Goal: Navigation & Orientation: Find specific page/section

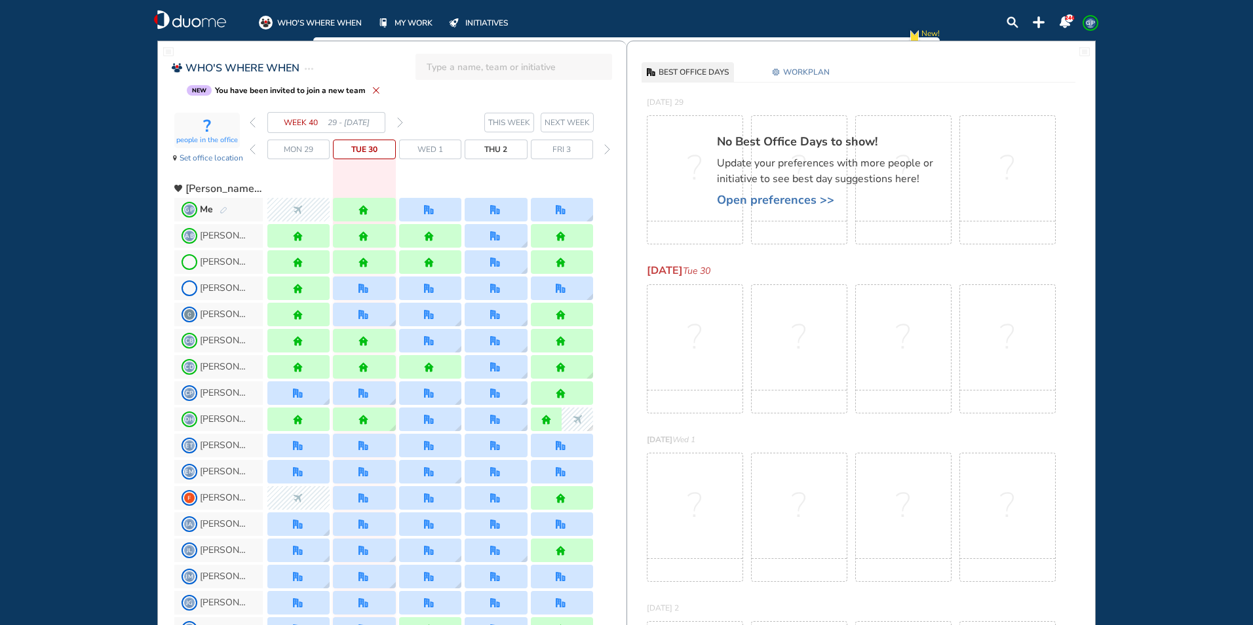
click at [606, 153] on img "forward day" at bounding box center [607, 149] width 6 height 10
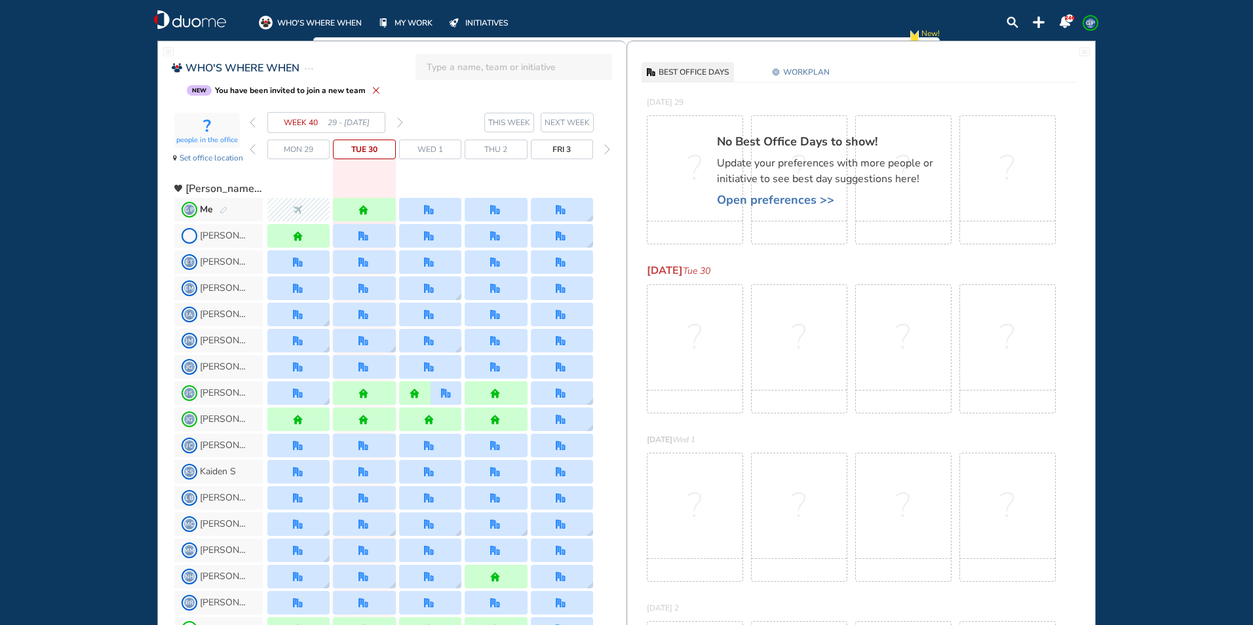
click at [608, 151] on img "forward day" at bounding box center [607, 149] width 6 height 10
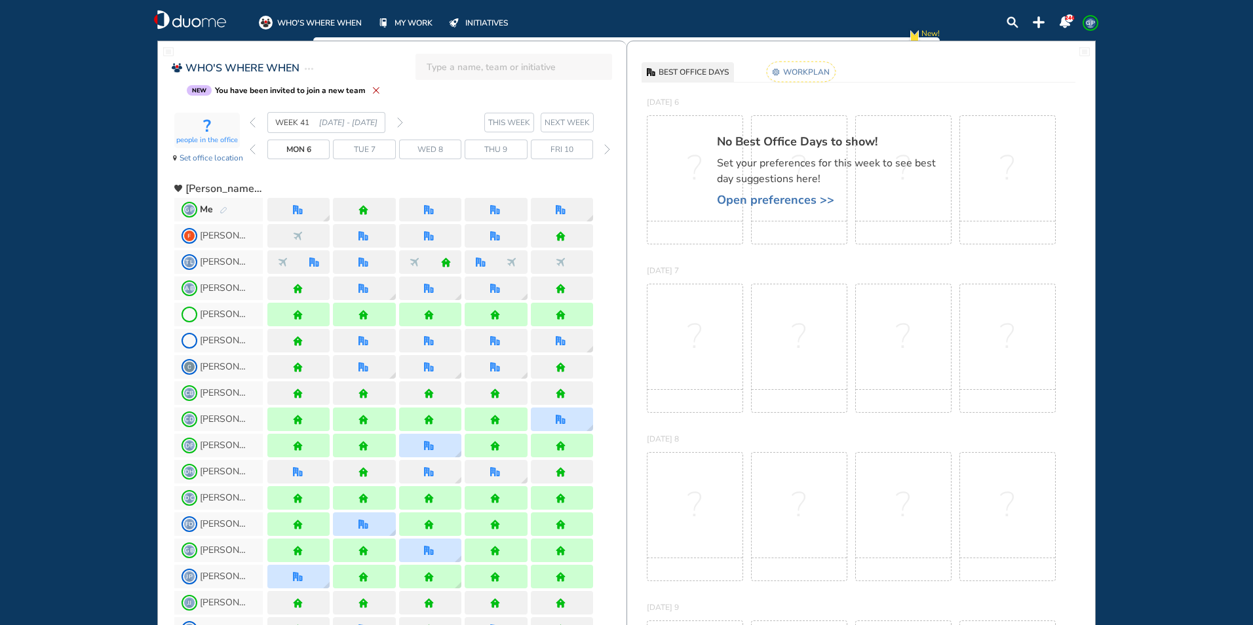
click at [608, 151] on img "forward day" at bounding box center [607, 149] width 6 height 10
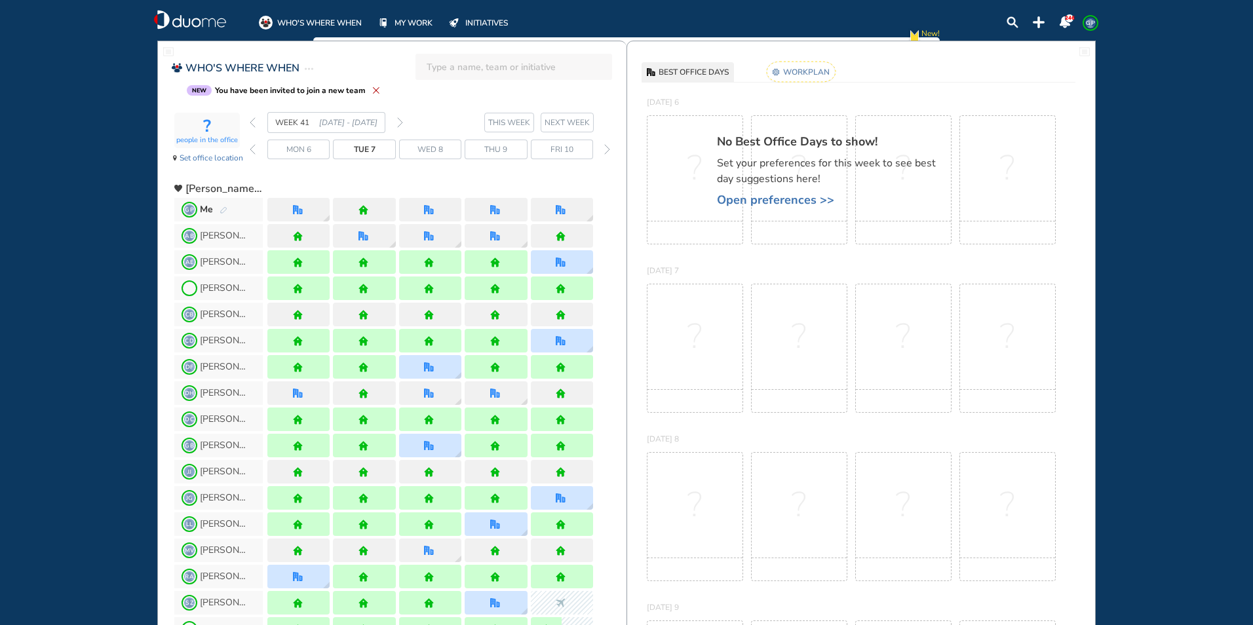
click at [608, 151] on img "forward day" at bounding box center [607, 149] width 6 height 10
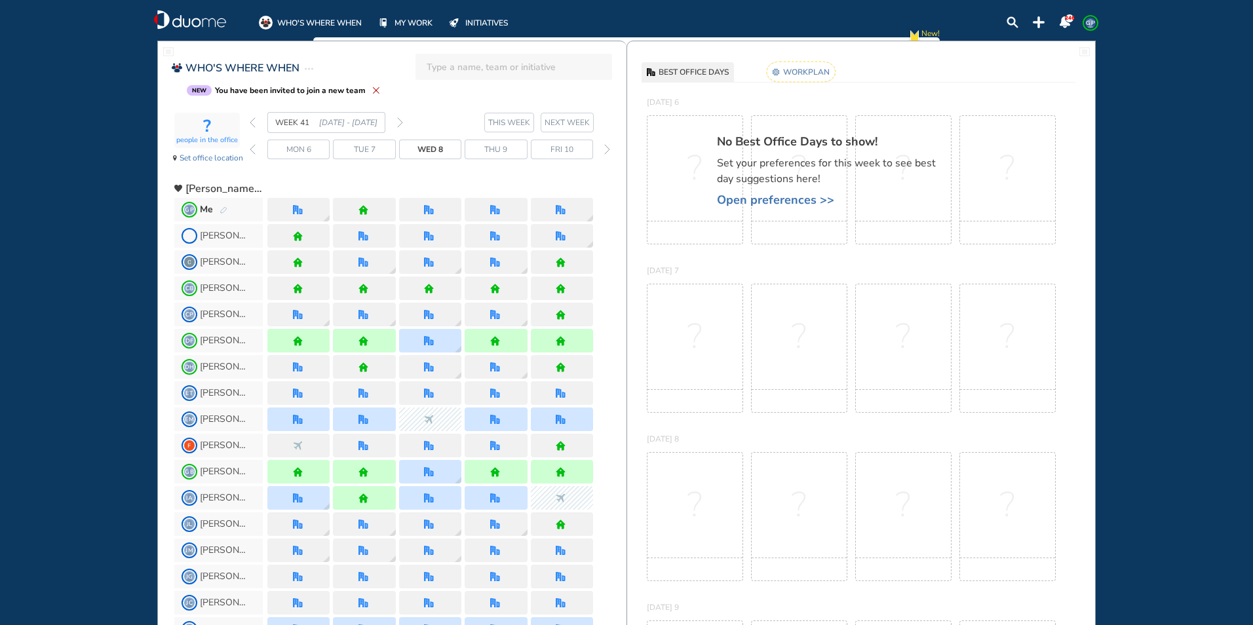
click at [608, 151] on img "forward day" at bounding box center [607, 149] width 6 height 10
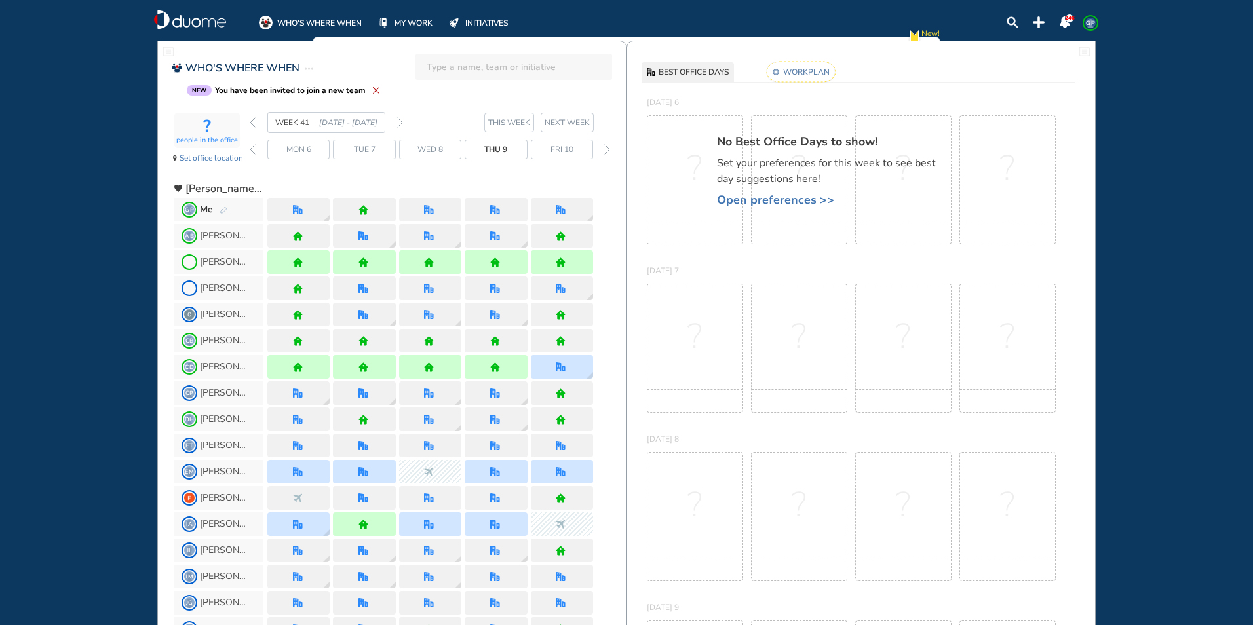
click at [608, 151] on img "forward day" at bounding box center [607, 149] width 6 height 10
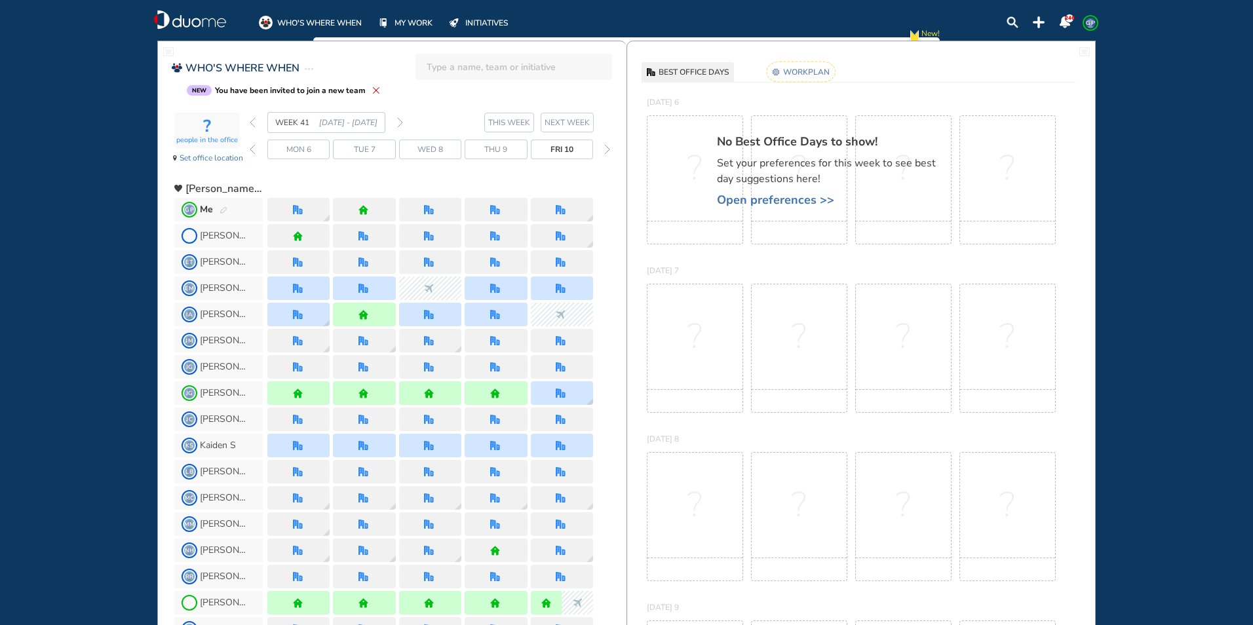
click at [608, 151] on img "forward day" at bounding box center [607, 149] width 6 height 10
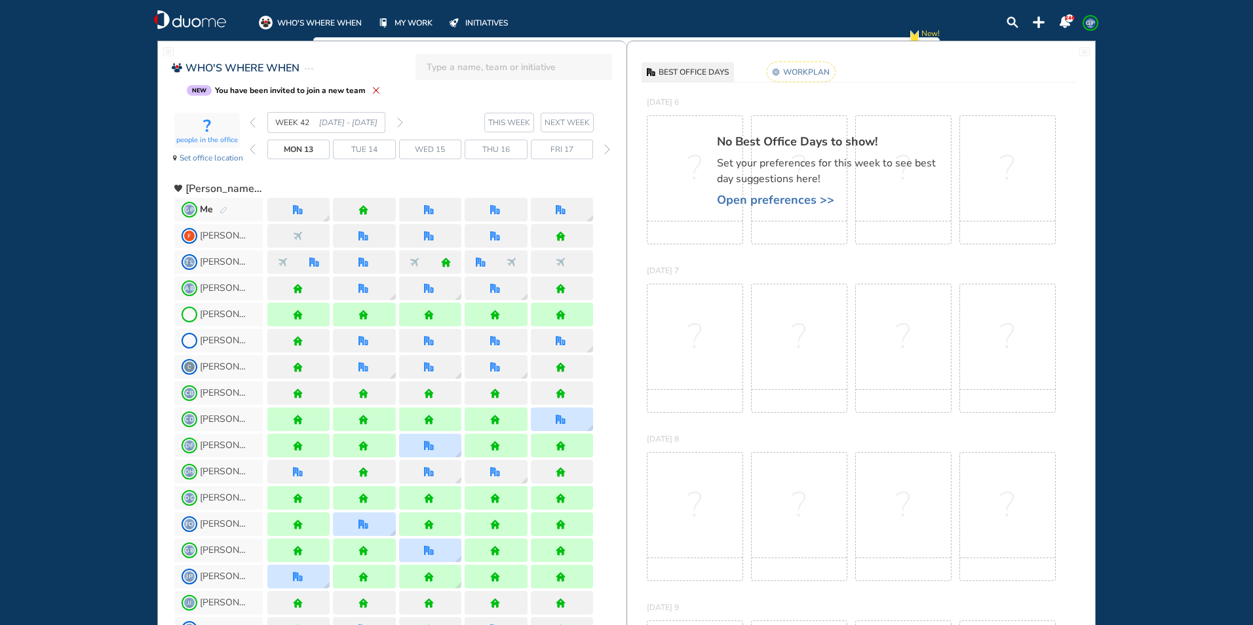
click at [608, 151] on img "forward day" at bounding box center [607, 149] width 6 height 10
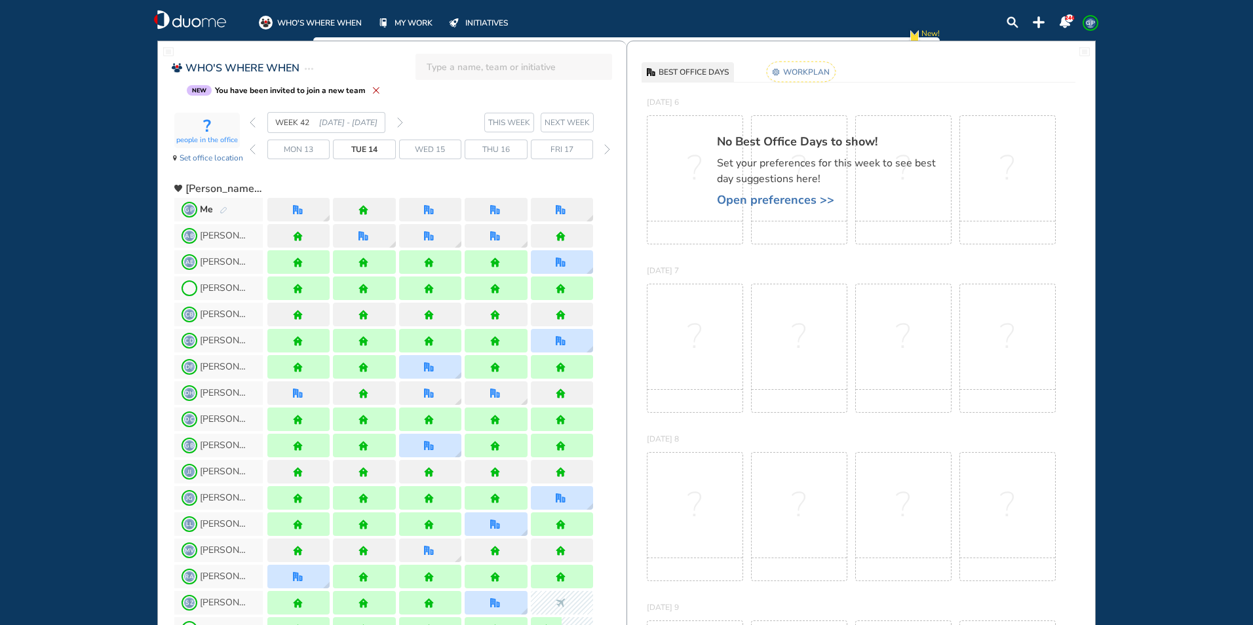
click at [608, 151] on img "forward day" at bounding box center [607, 149] width 6 height 10
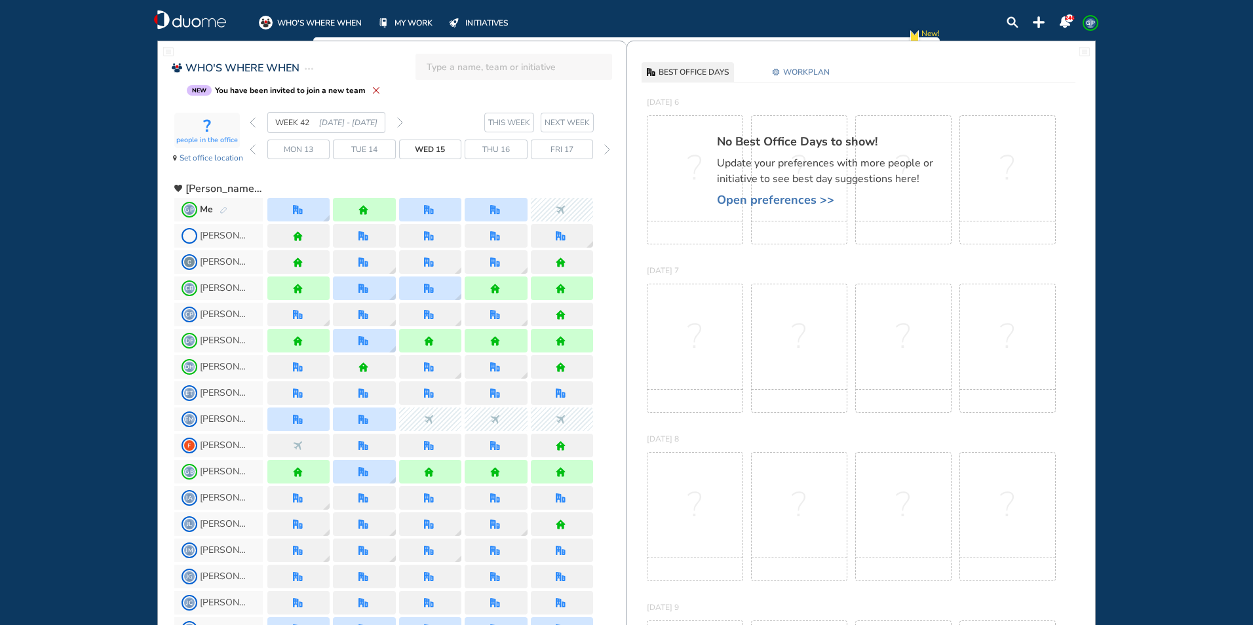
click at [608, 151] on img "forward day" at bounding box center [607, 149] width 6 height 10
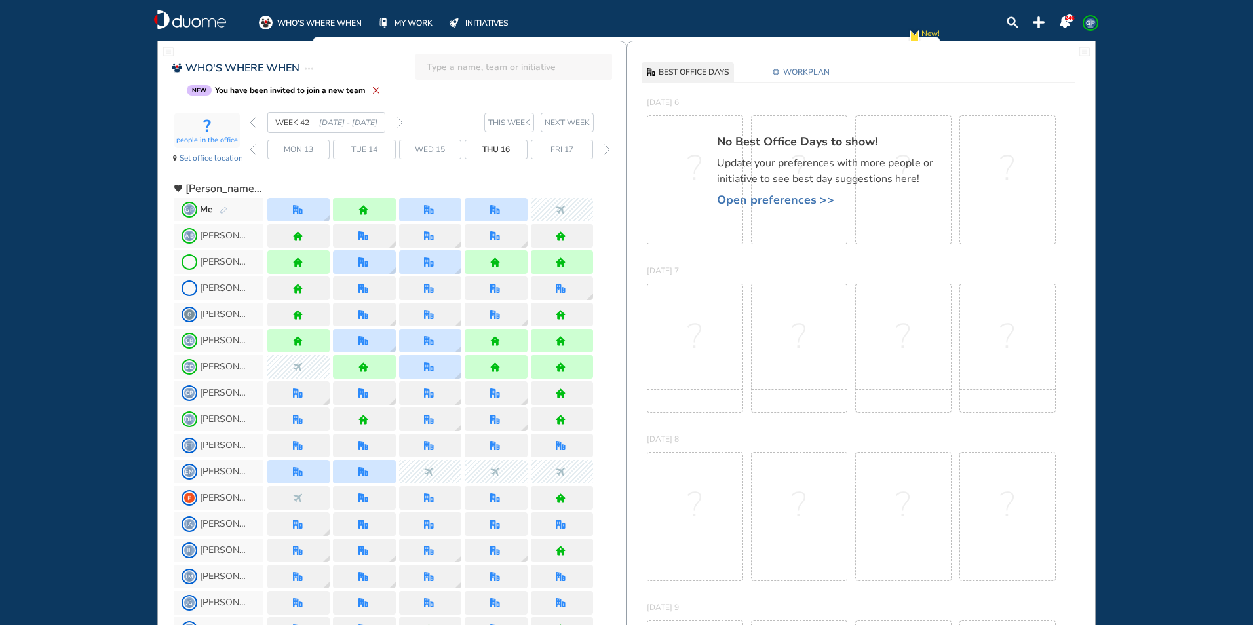
click at [608, 151] on img "forward day" at bounding box center [607, 149] width 6 height 10
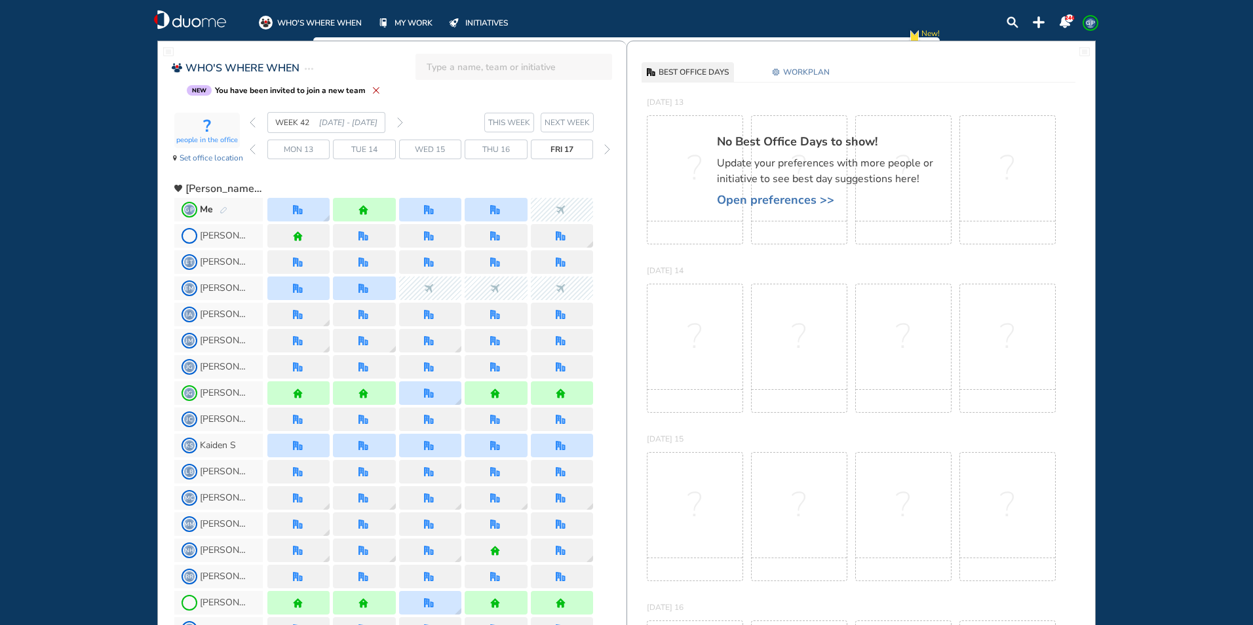
click at [608, 151] on img "forward day" at bounding box center [607, 149] width 6 height 10
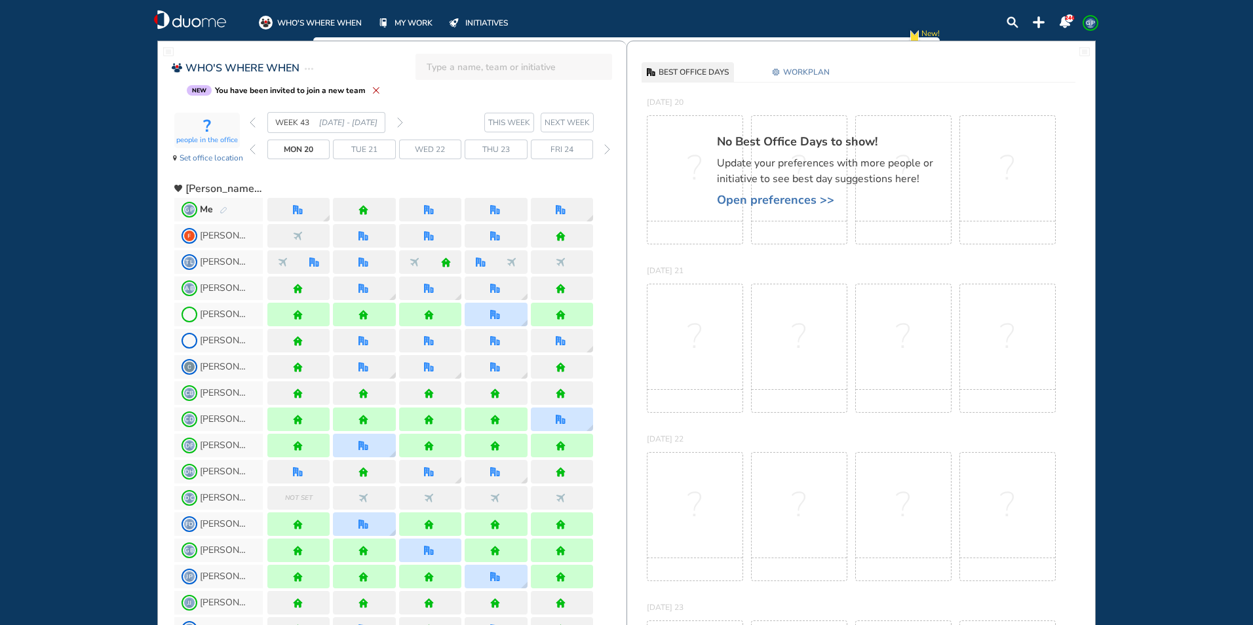
click at [254, 153] on img "back day" at bounding box center [253, 149] width 6 height 10
